Goal: Task Accomplishment & Management: Complete application form

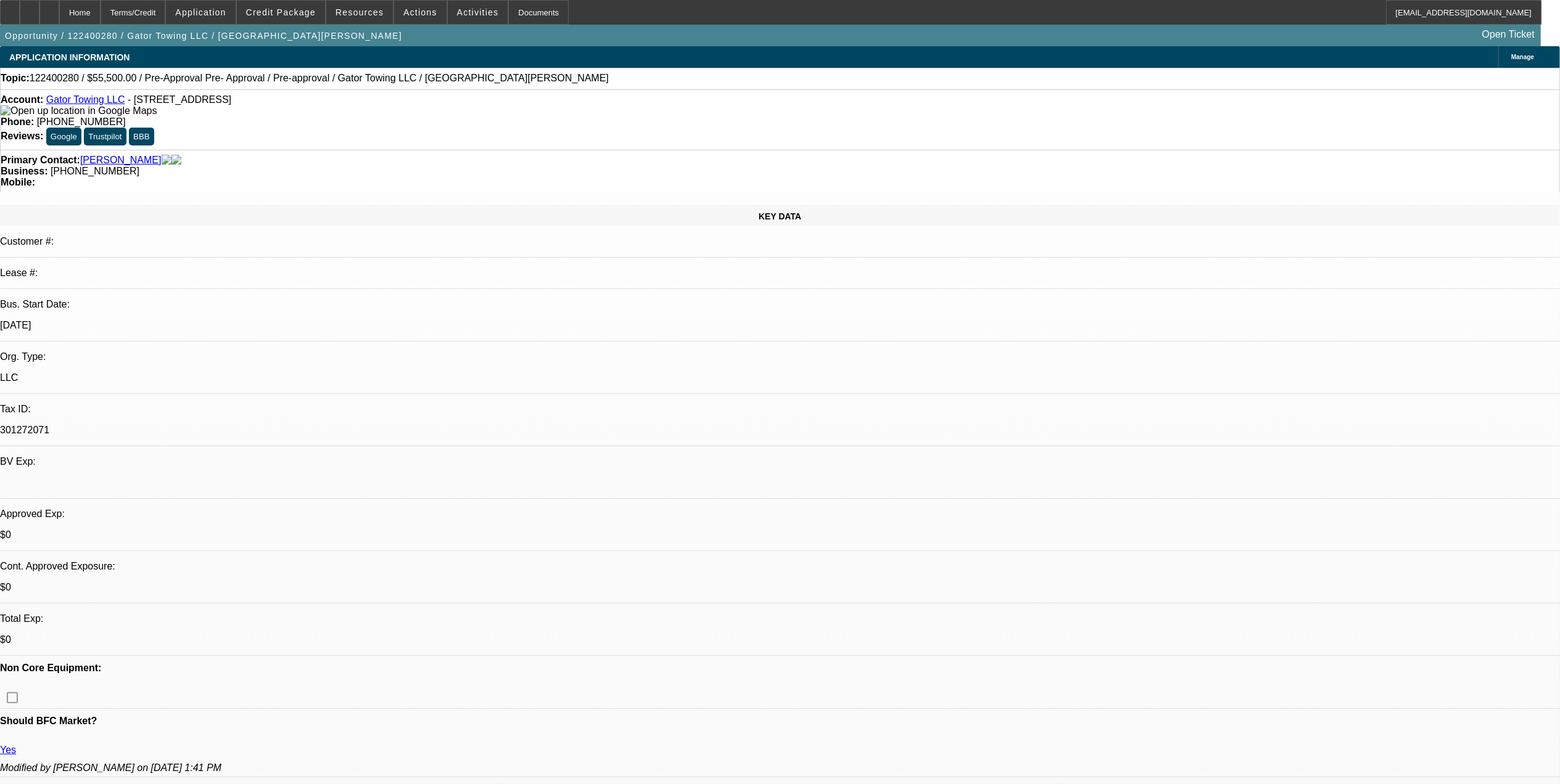
select select "0"
select select "0.1"
select select "0"
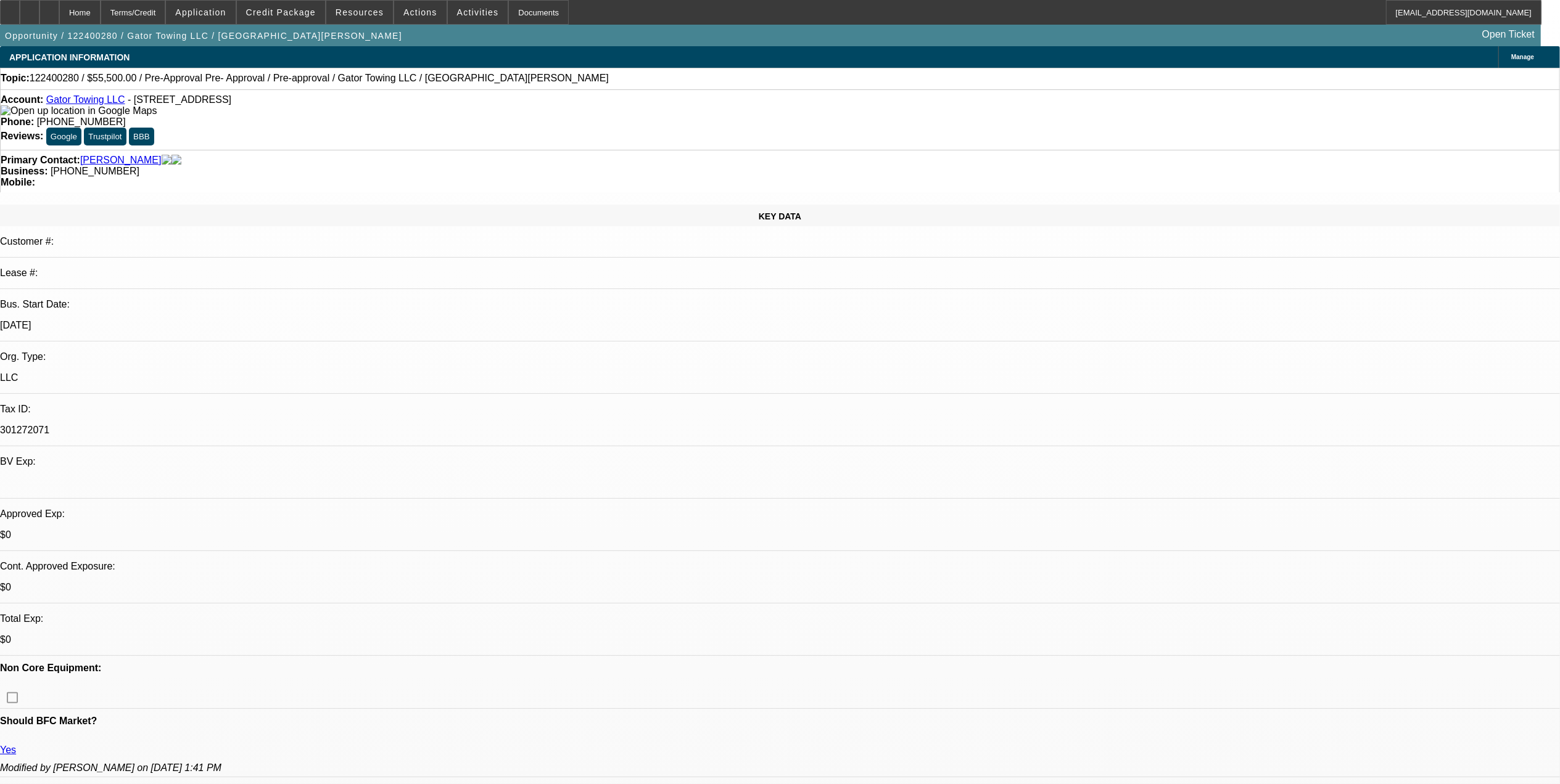
select select "0.1"
select select "0"
select select "0.1"
select select "0"
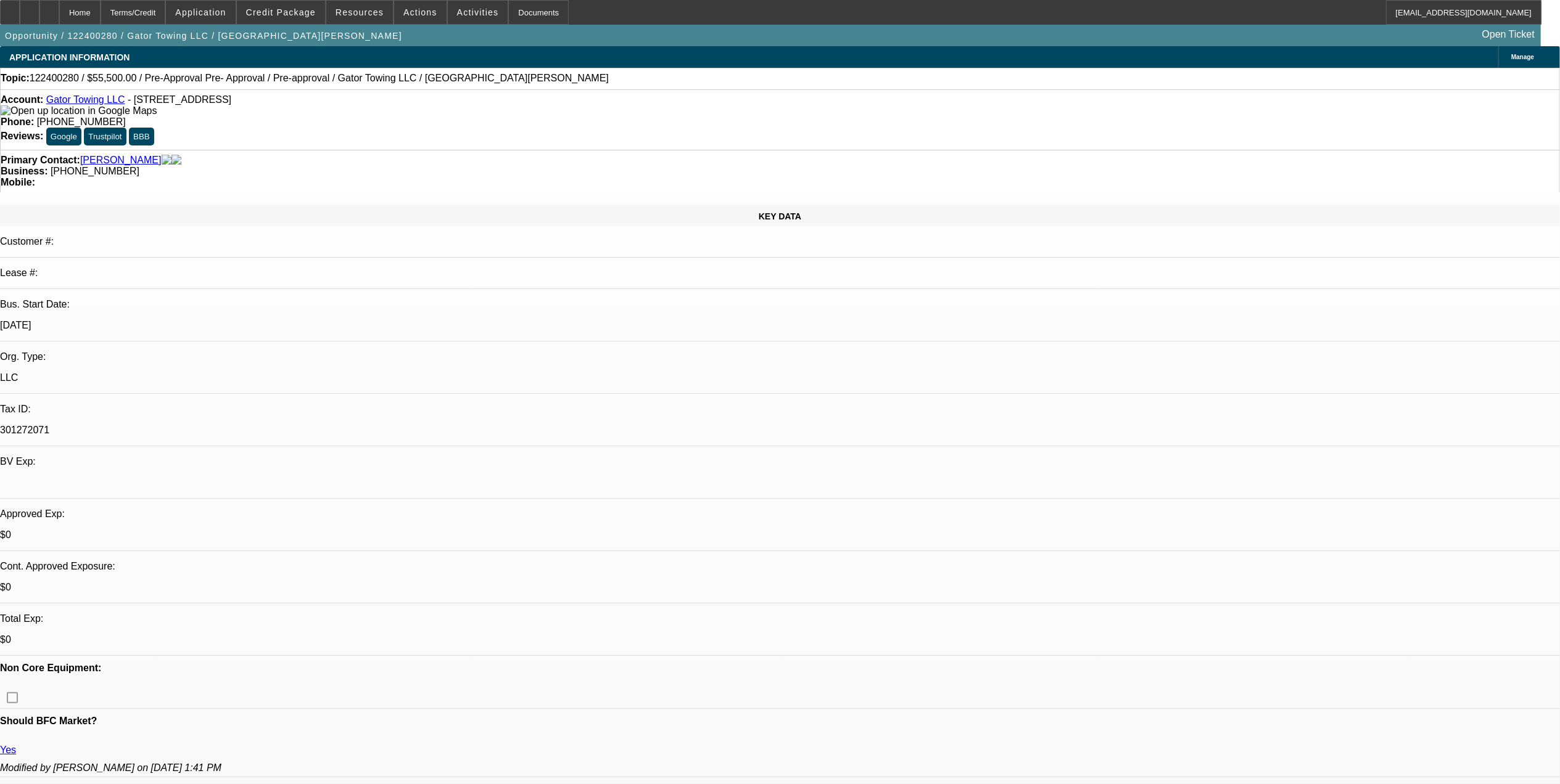
select select "0"
select select "0.1"
select select "1"
select select "2"
select select "4"
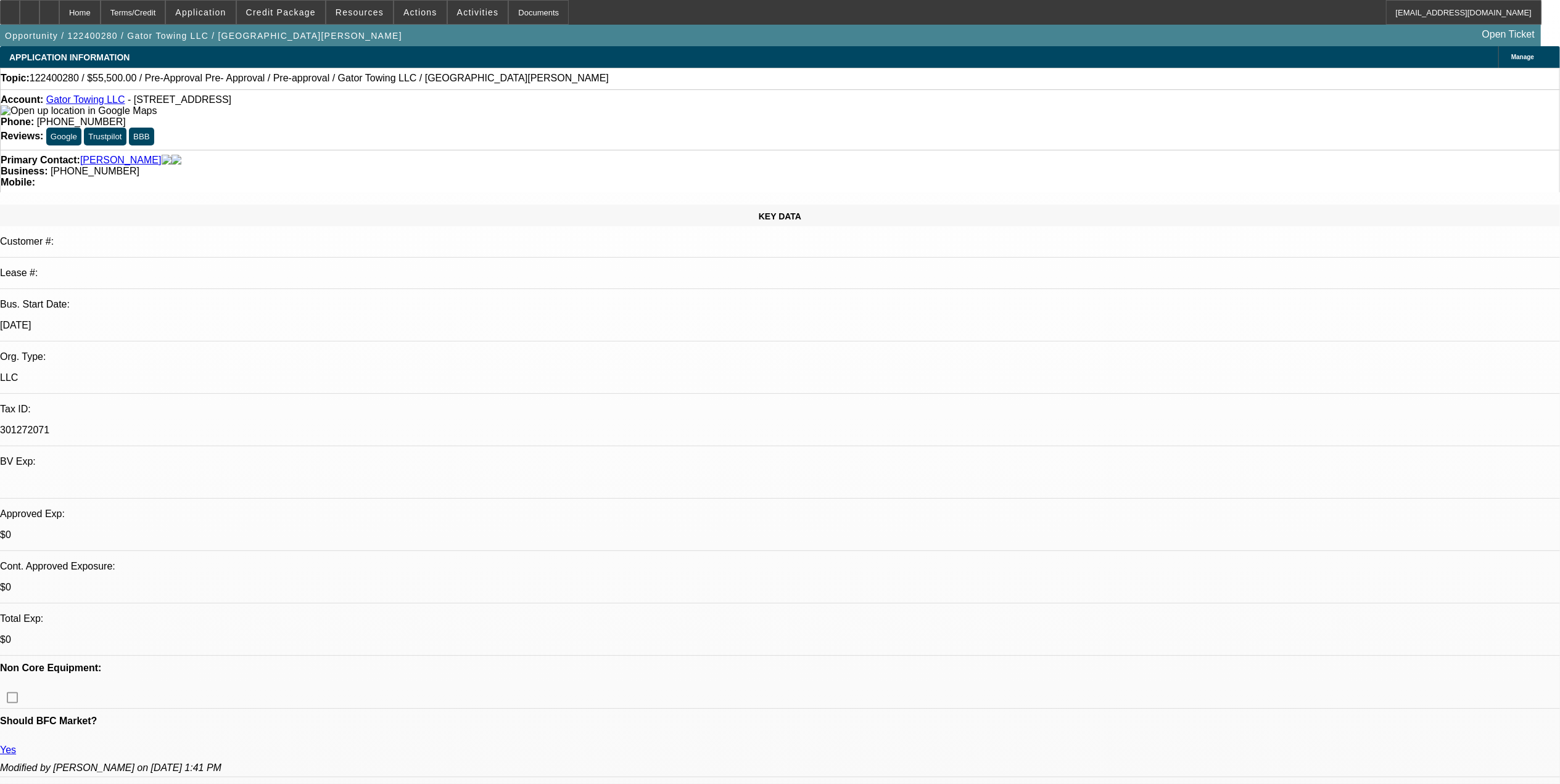
select select "1"
select select "2"
select select "4"
select select "1"
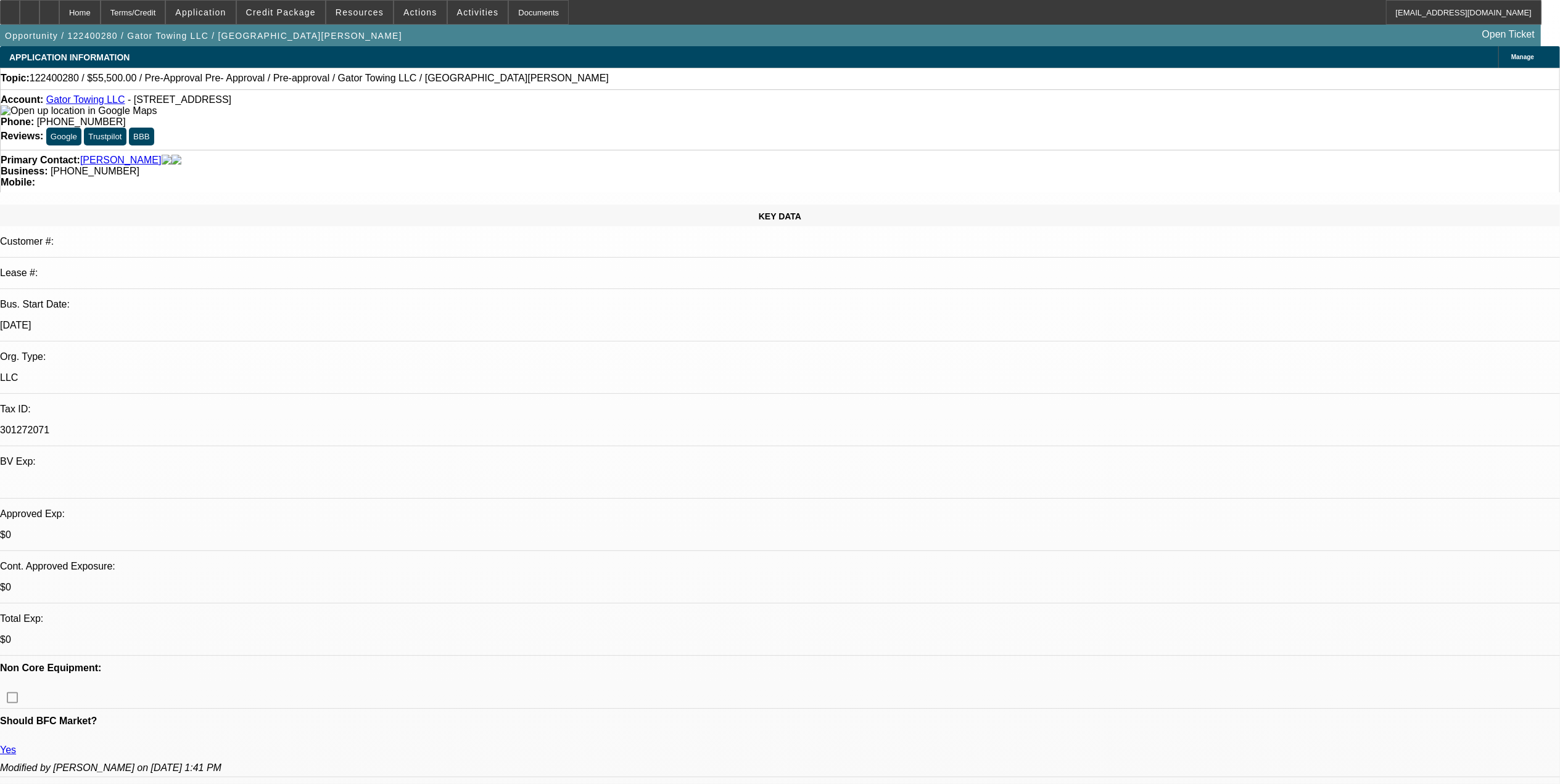
select select "4"
select select "1"
select select "4"
click at [82, 100] on link "Gator Towing LLC" at bounding box center [85, 100] width 79 height 11
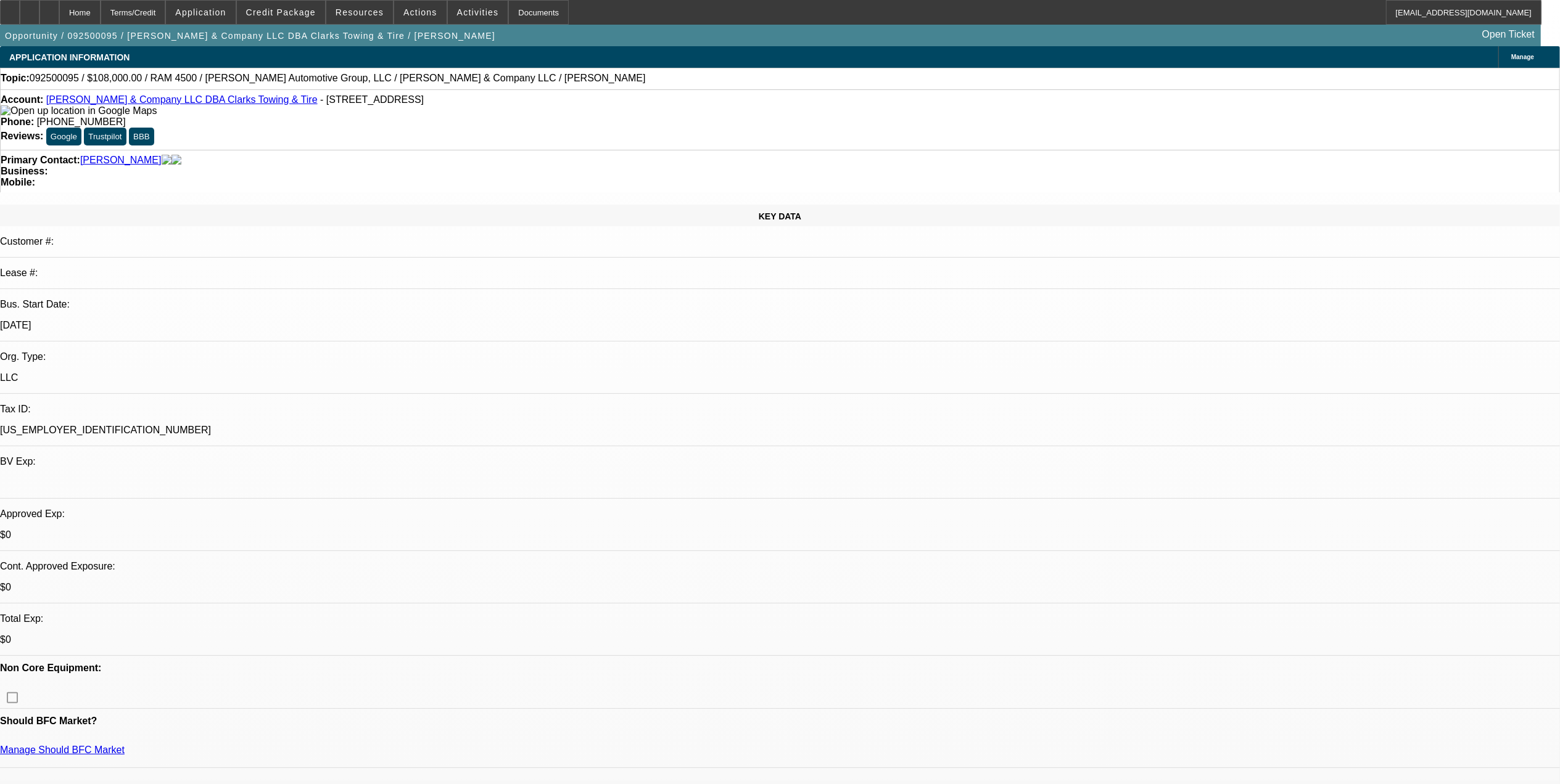
select select "0.1"
select select "2"
select select "0"
select select "0.1"
select select "2"
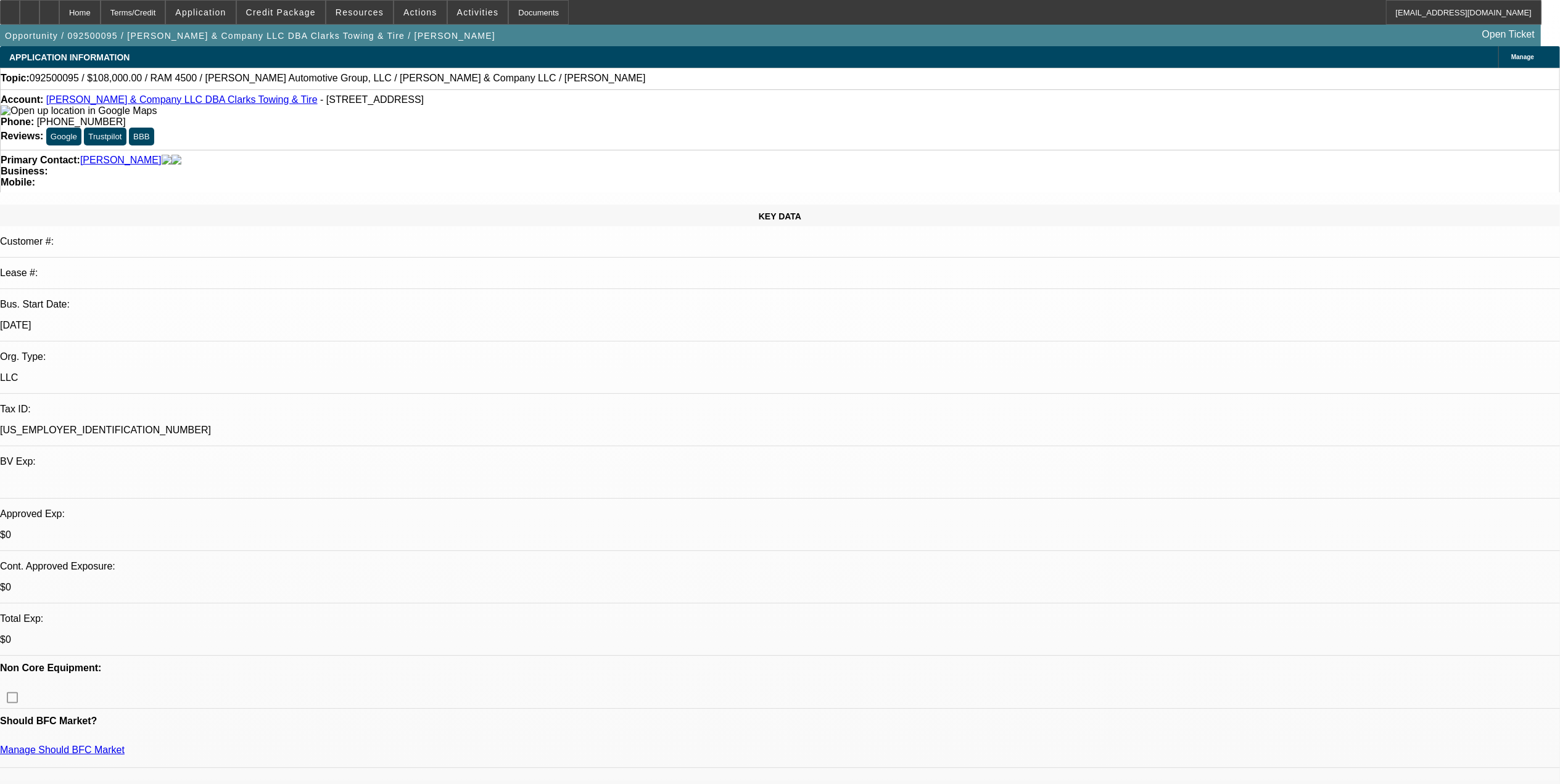
select select "0"
select select "0.1"
select select "2"
select select "0"
select select "0.1"
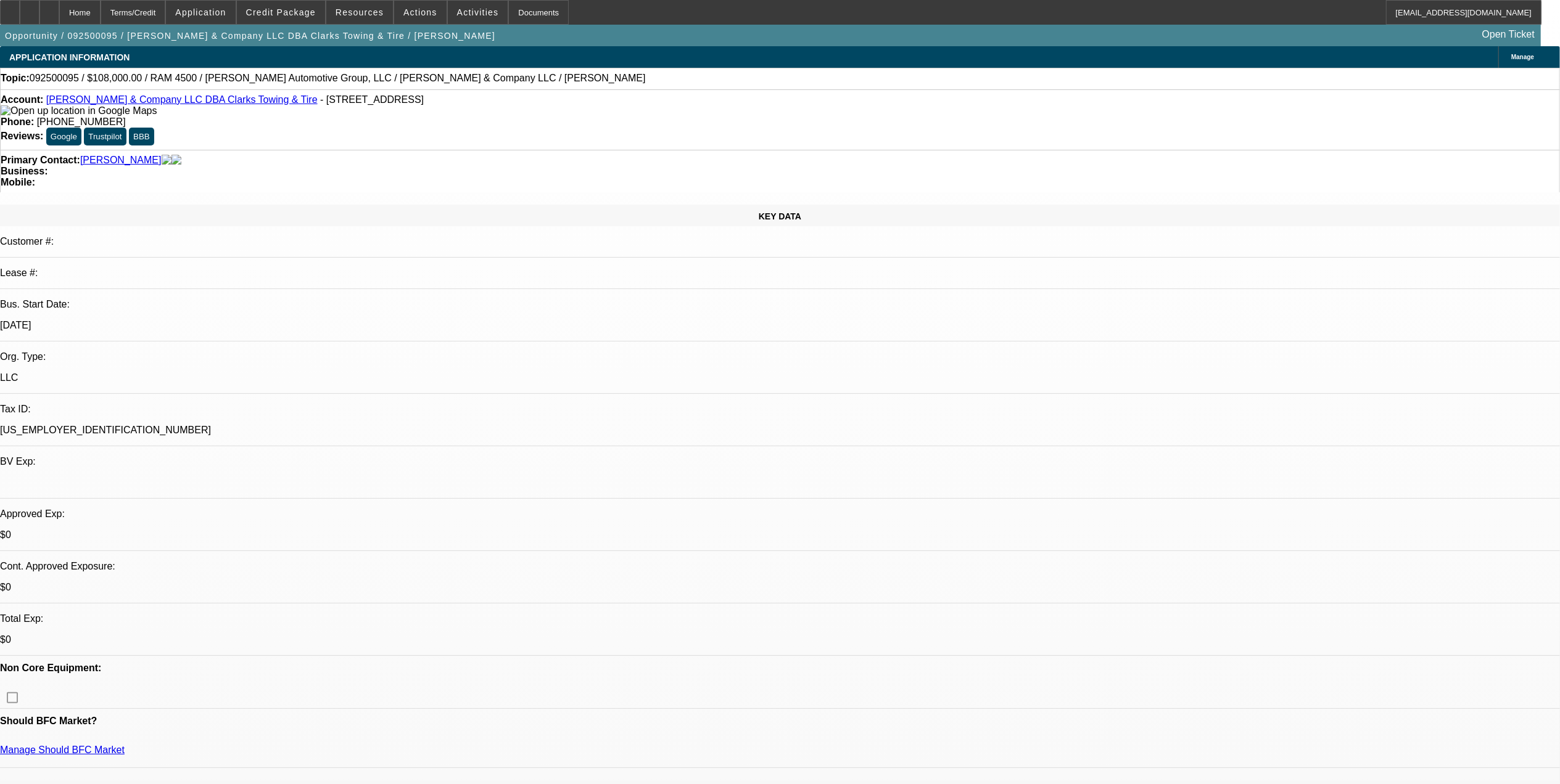
select select "2"
select select "0"
select select "1"
select select "2"
select select "6"
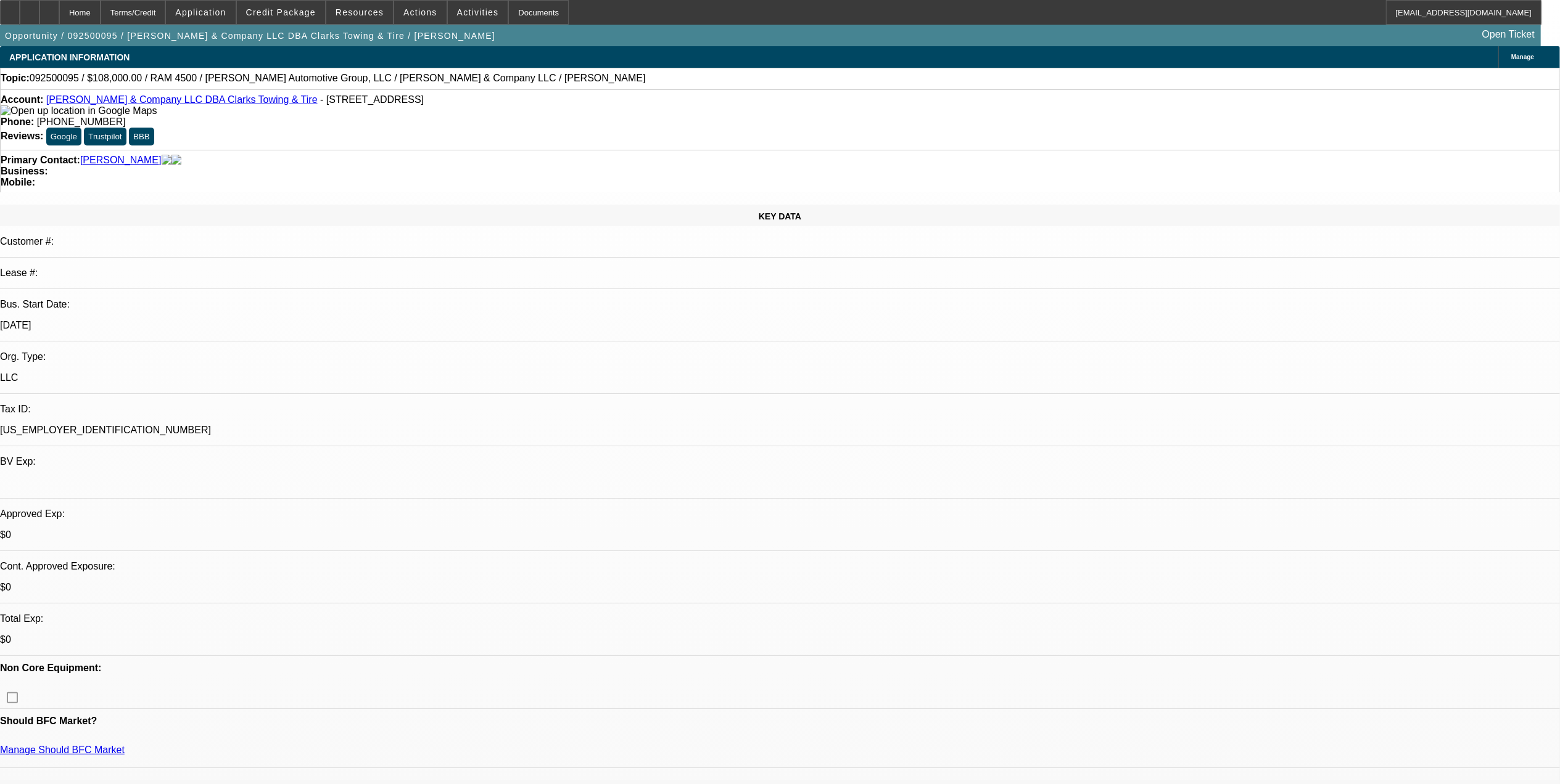
select select "1"
select select "2"
select select "6"
select select "1"
select select "2"
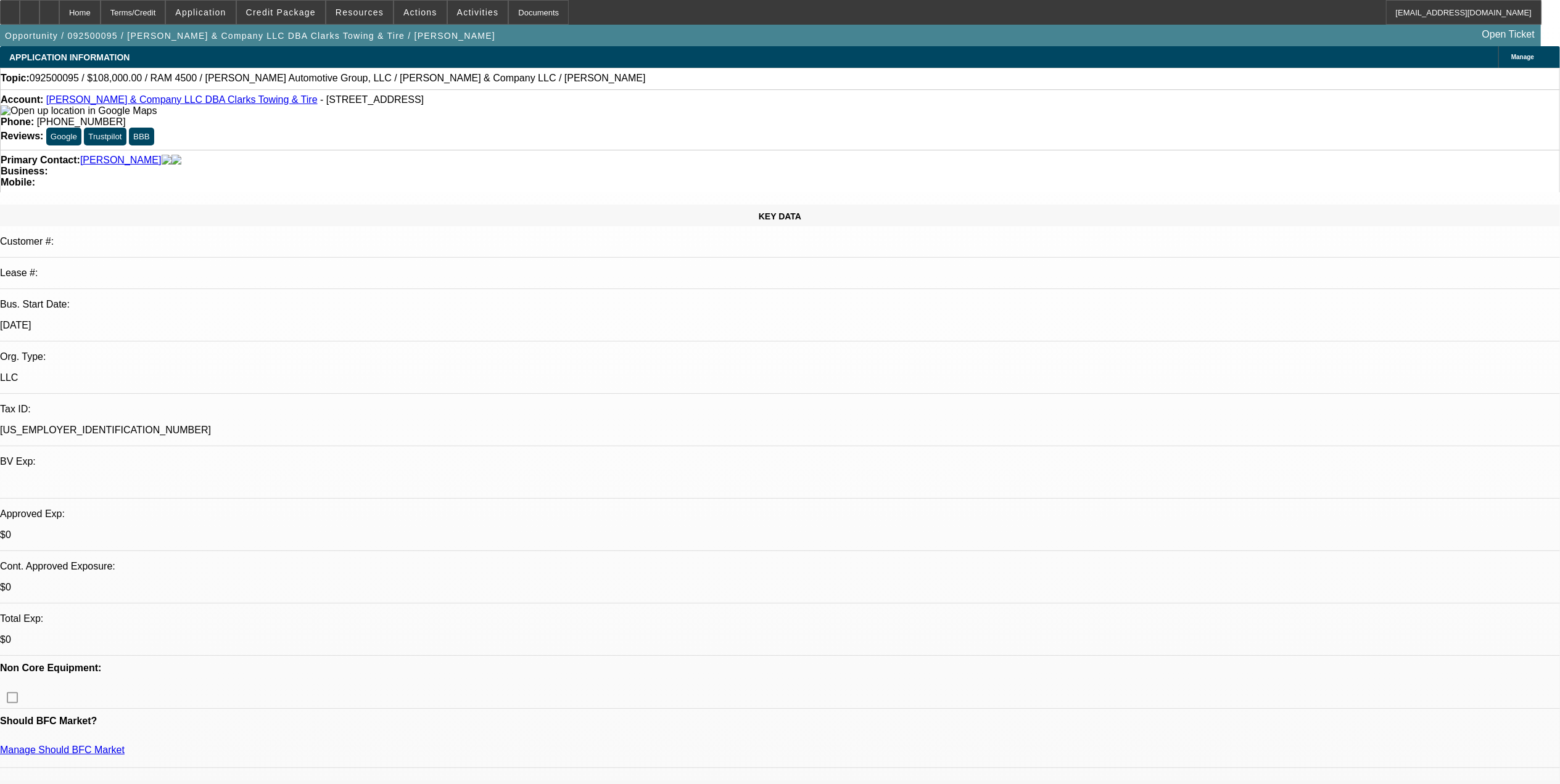
select select "6"
select select "1"
select select "2"
select select "6"
click at [164, 105] on link "SE Griffin & Company LLC DBA Clarks Towing & Tire" at bounding box center [181, 100] width 271 height 11
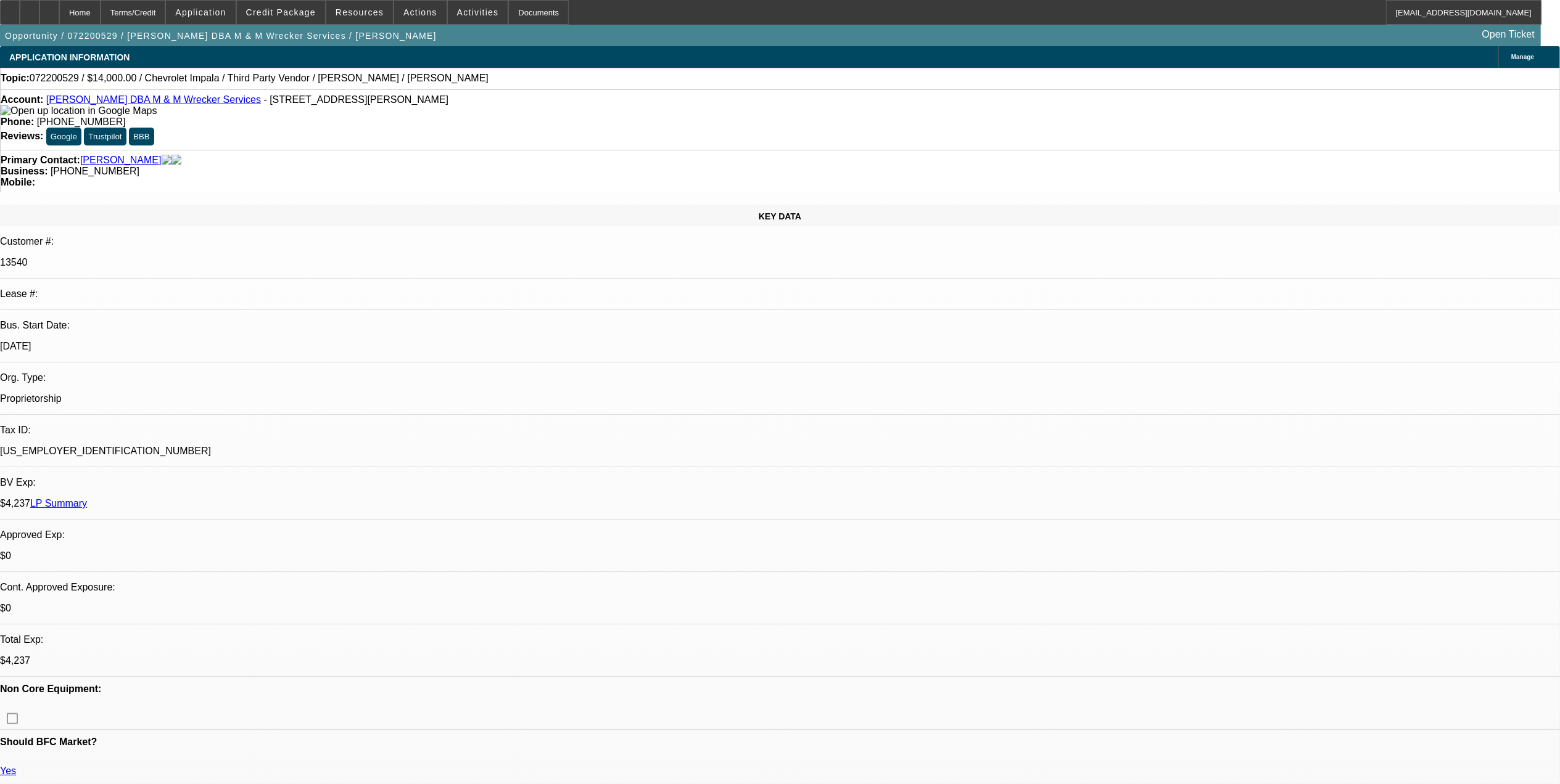
select select "0"
select select "2"
select select "0"
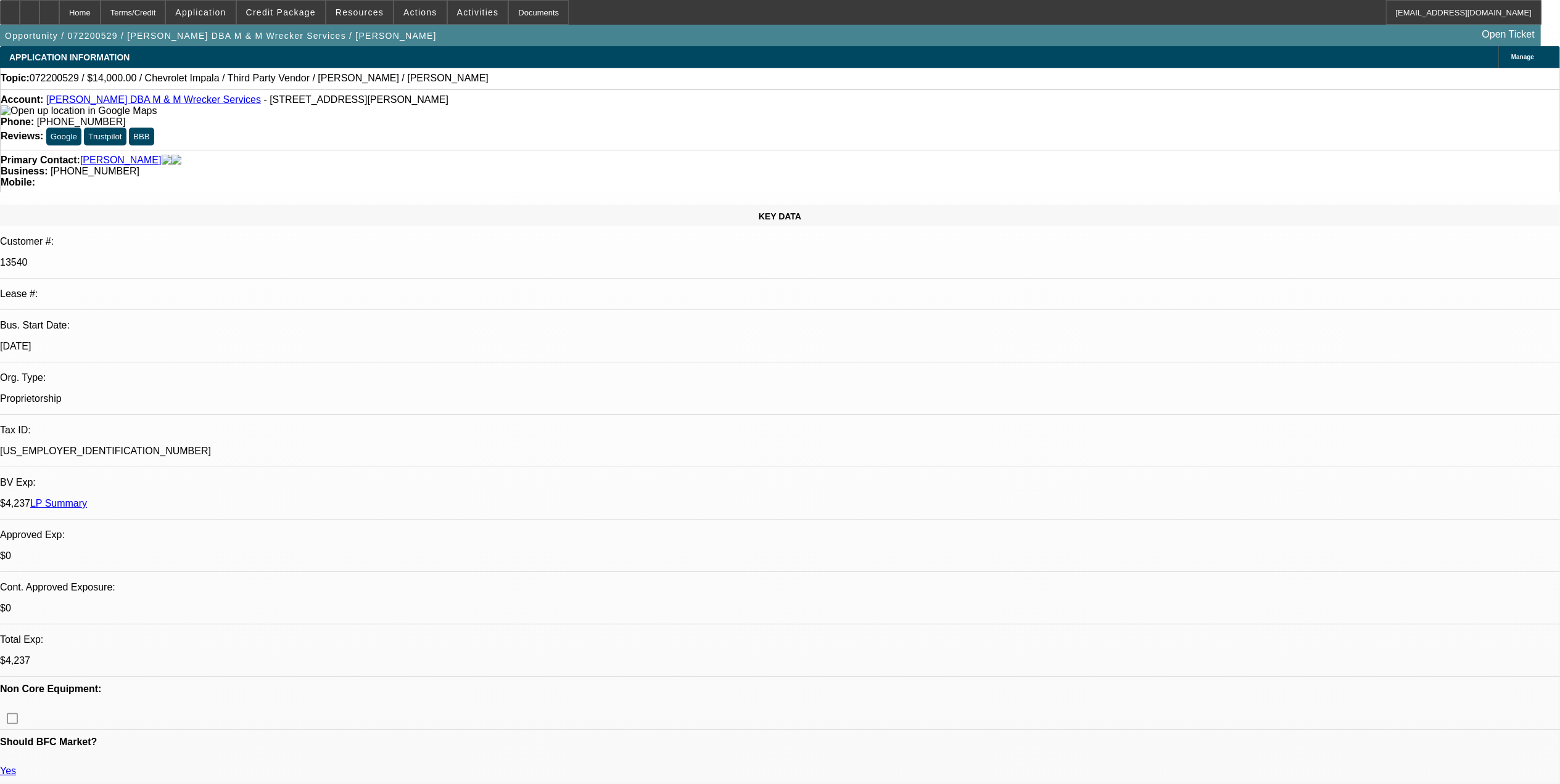
select select "0"
select select "1"
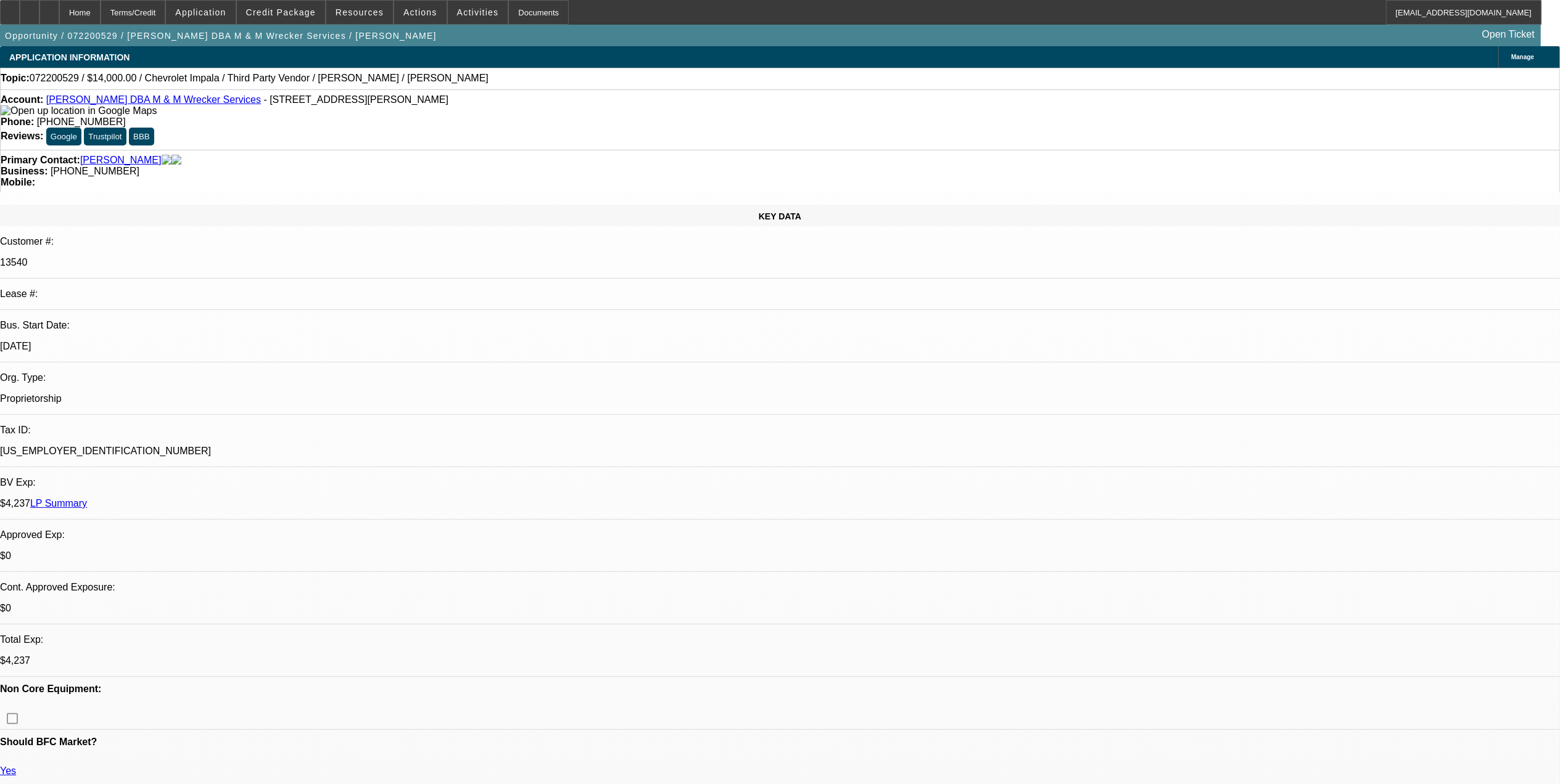
select select "2"
select select "6"
select select "1"
select select "6"
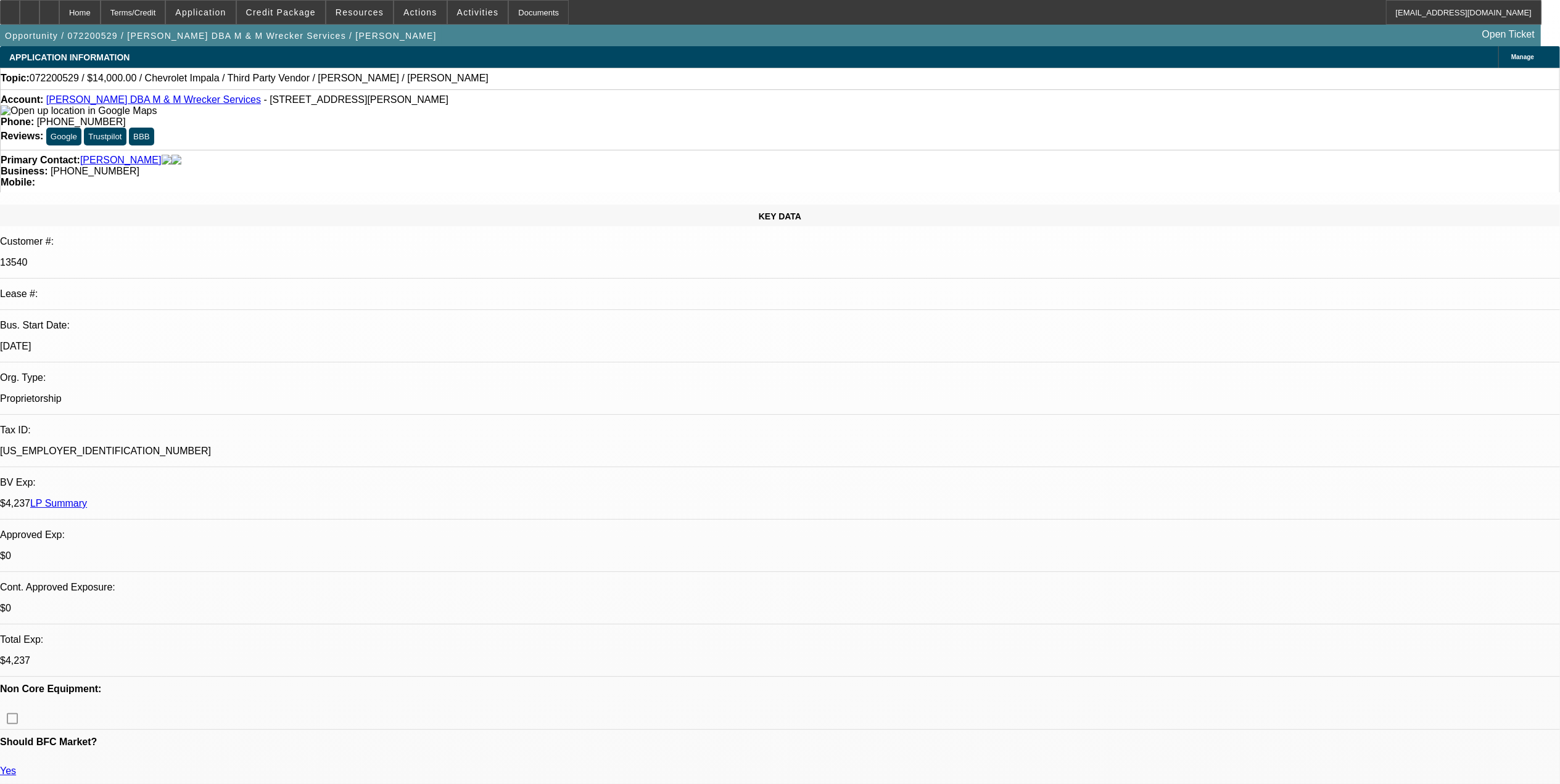
select select "1"
select select "6"
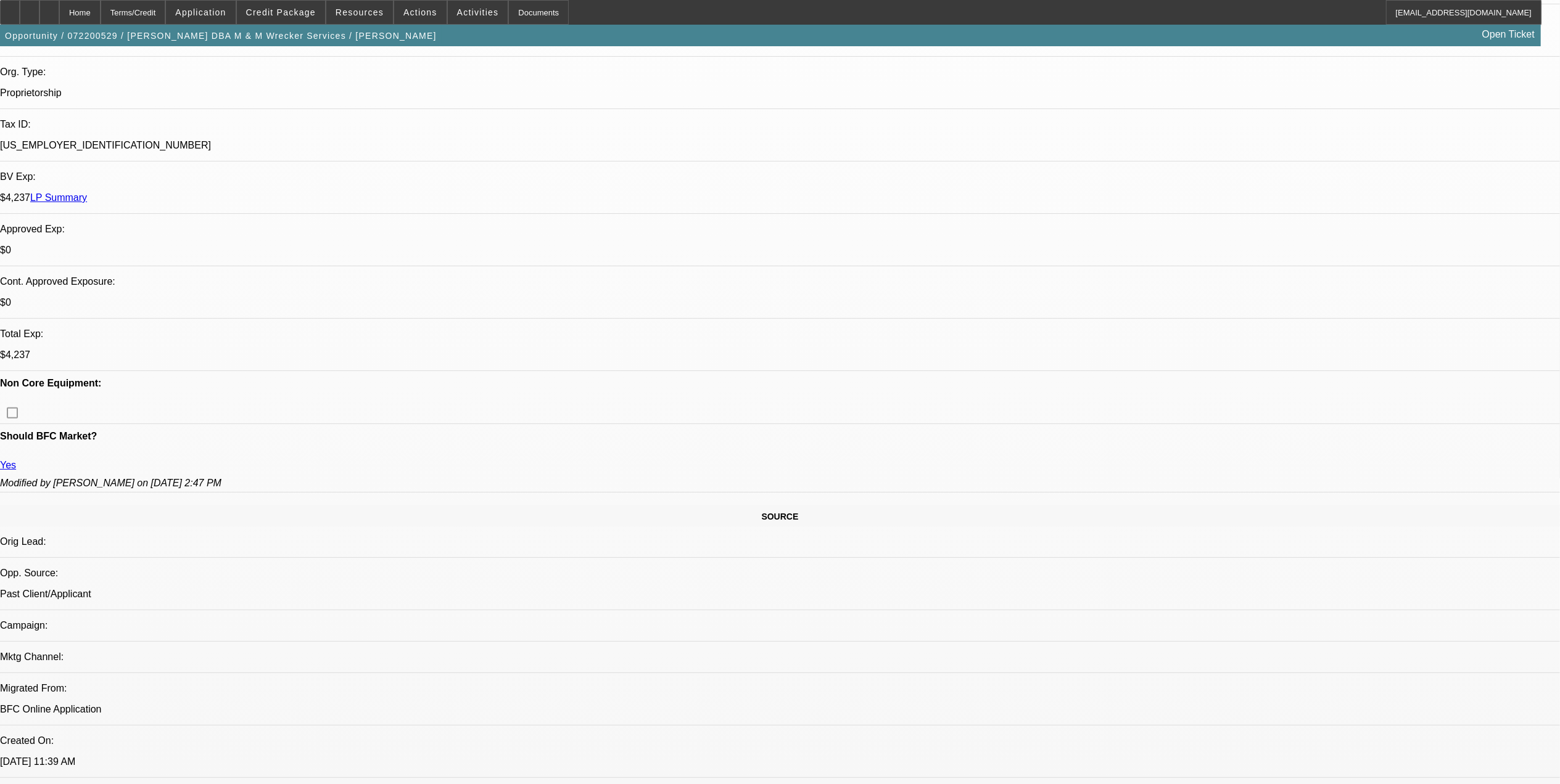
scroll to position [494, 0]
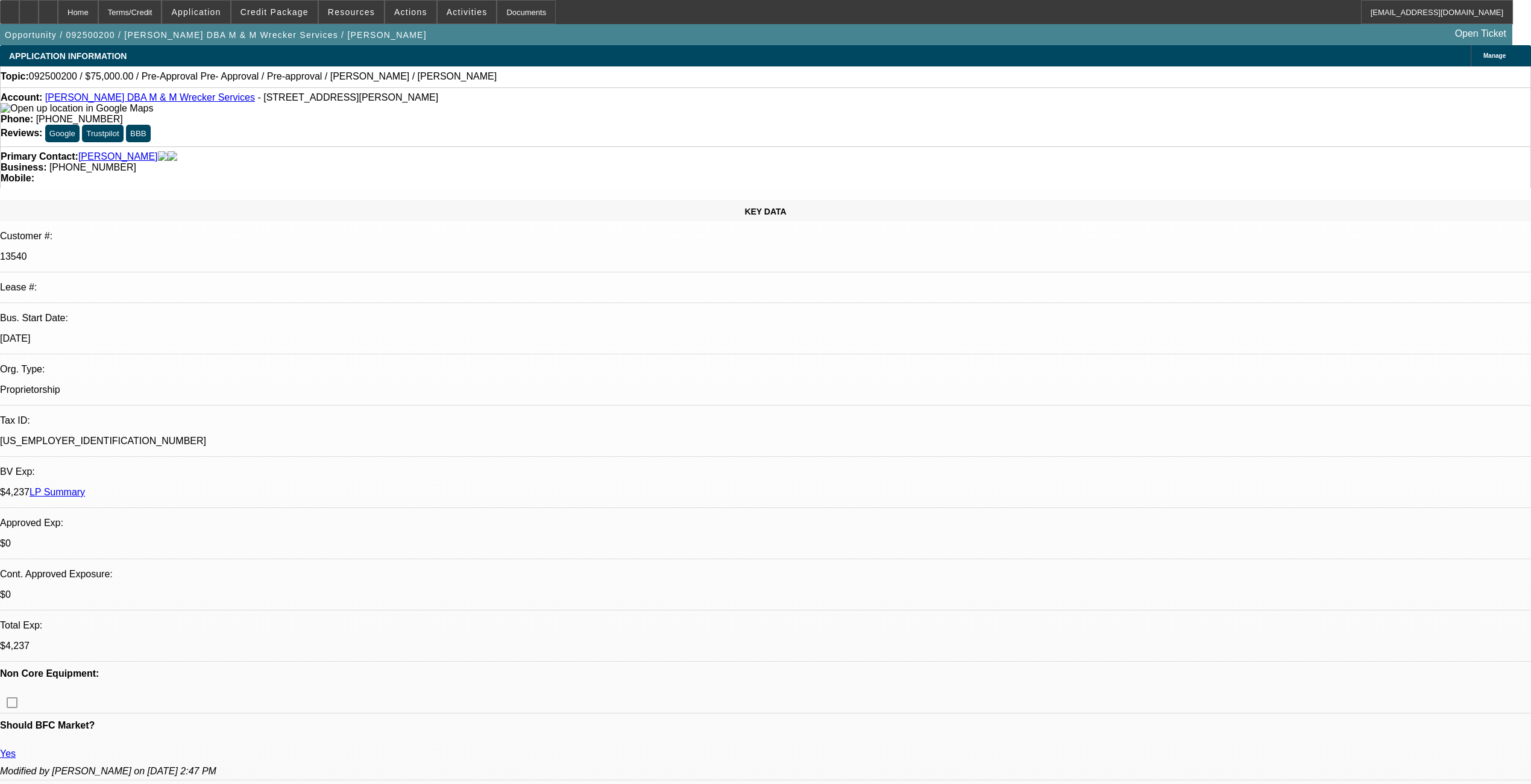
select select "0"
select select "2"
select select "0.1"
select select "0"
select select "2"
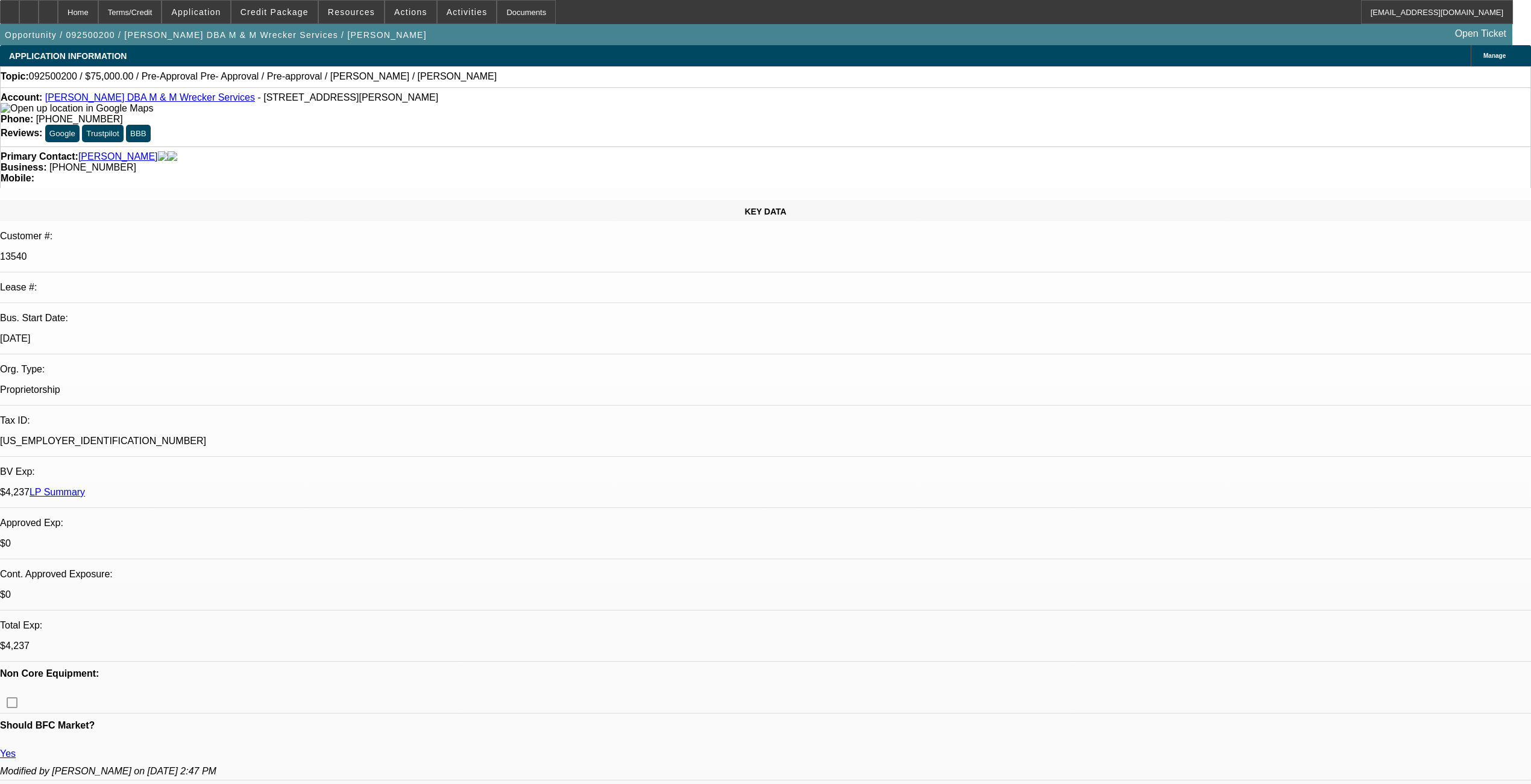
select select "0.1"
select select "0"
select select "2"
select select "0.1"
select select "1"
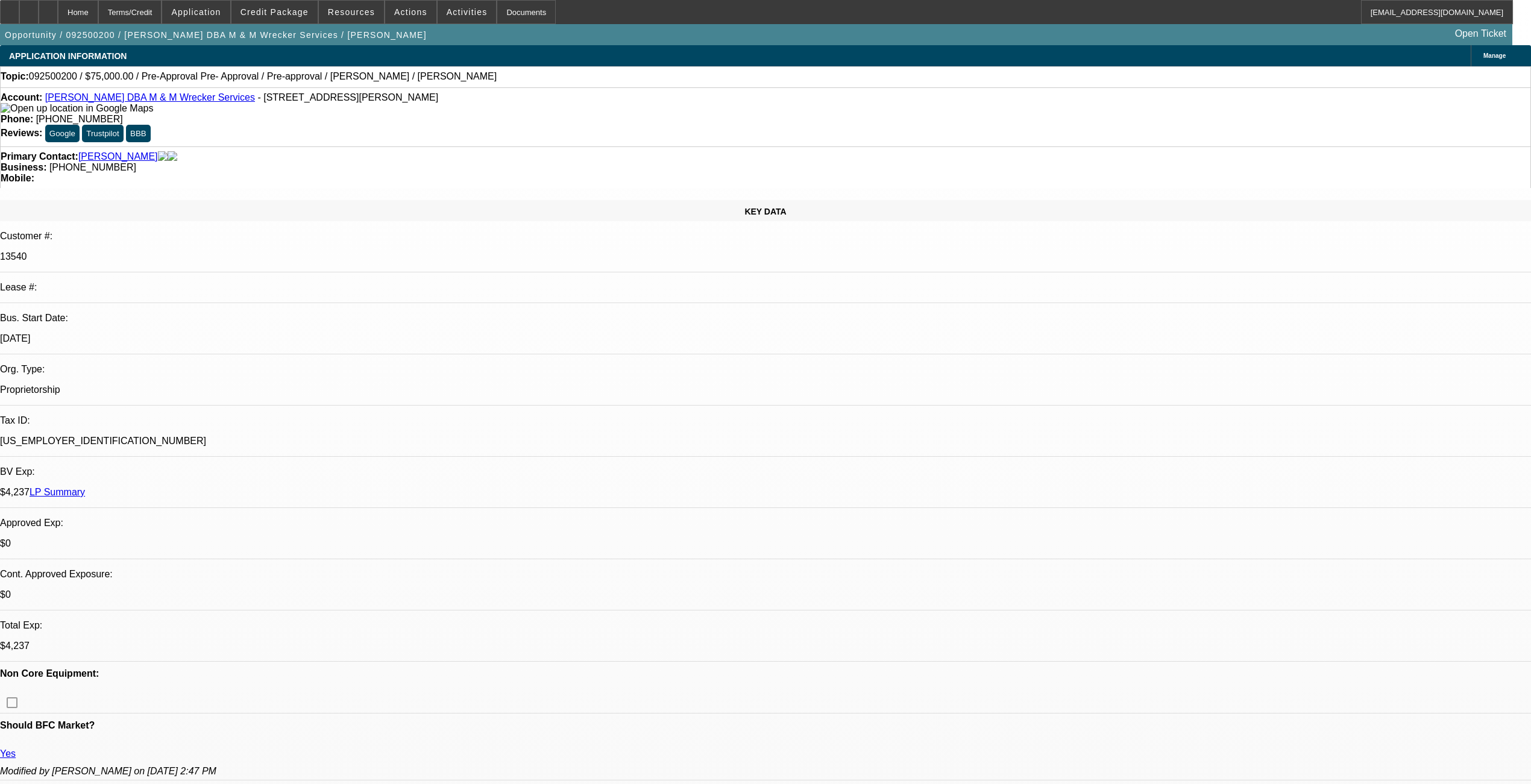
select select "2"
select select "4"
select select "1"
select select "2"
select select "4"
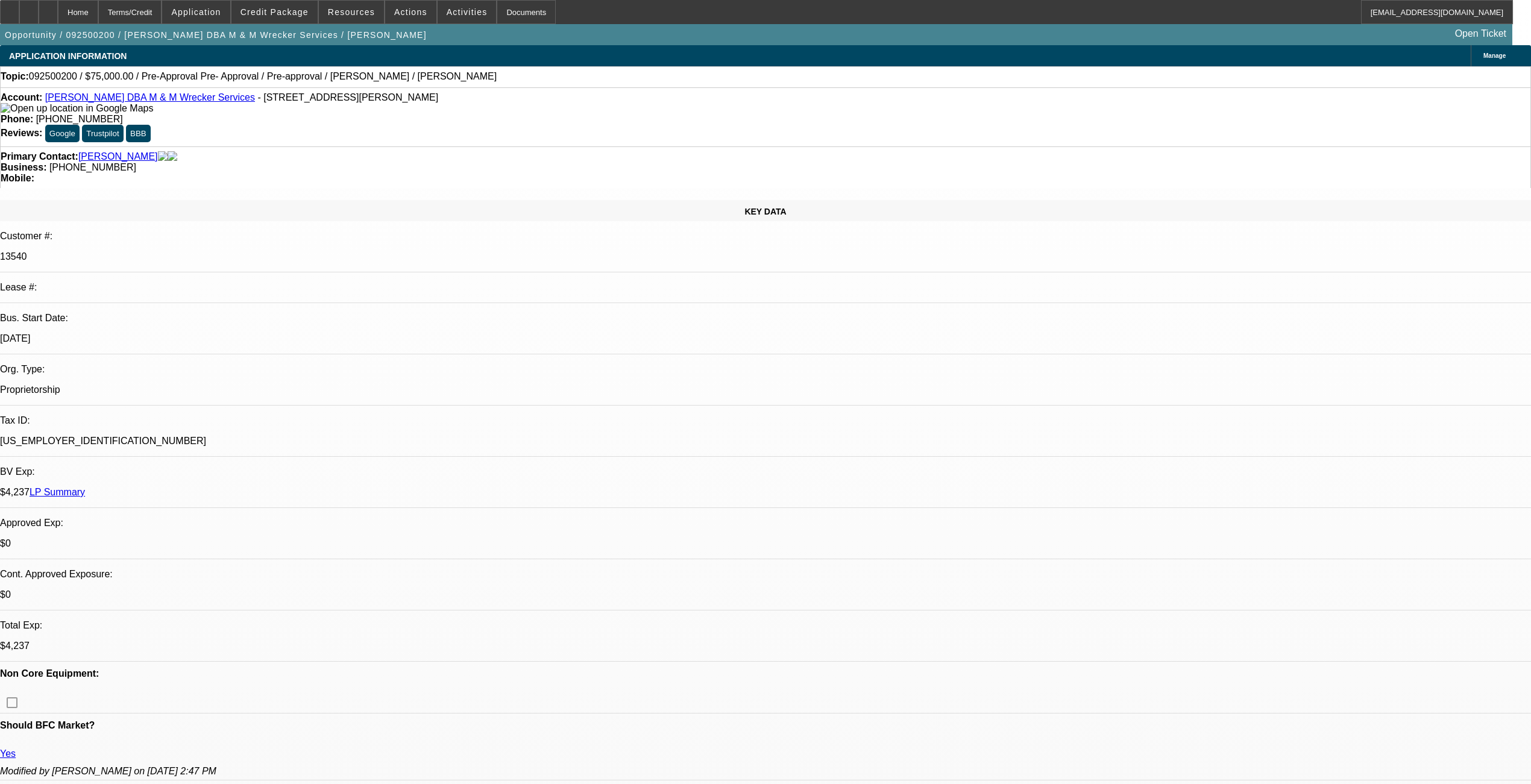
select select "1"
select select "2"
select select "4"
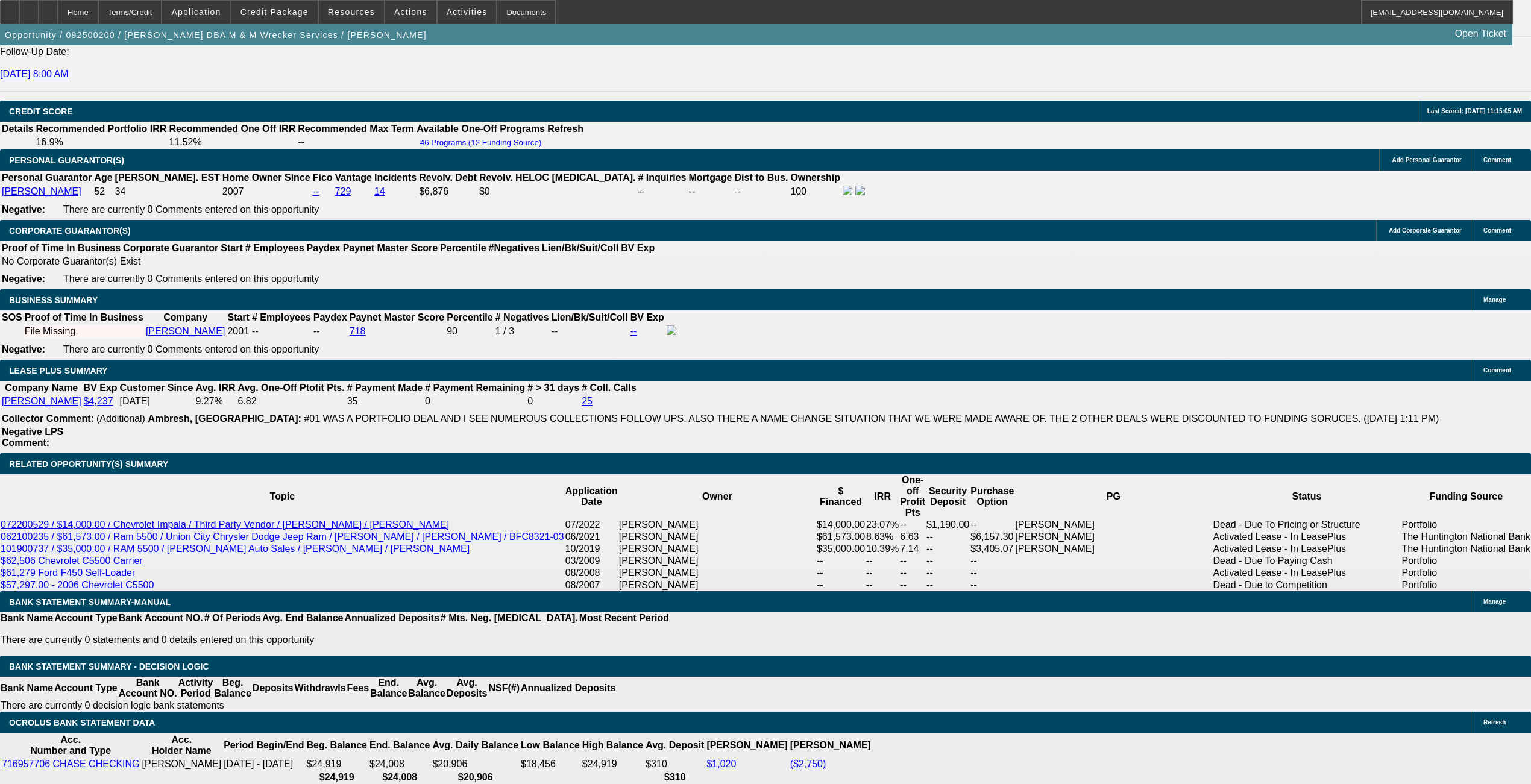
scroll to position [1687, 0]
